Goal: Navigation & Orientation: Go to known website

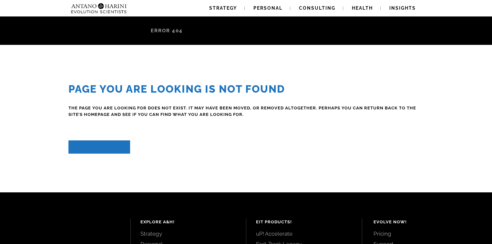
click at [106, 146] on link "Back to homepage" at bounding box center [99, 146] width 62 height 13
